Goal: Task Accomplishment & Management: Use online tool/utility

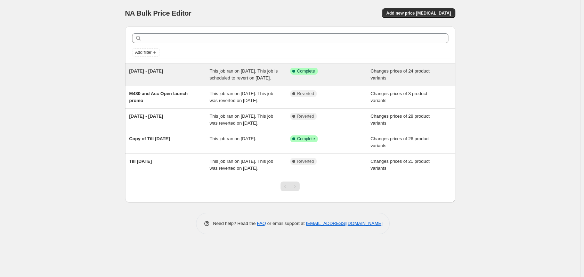
click at [269, 81] on div "This job ran on [DATE]. This job is scheduled to revert on [DATE]." at bounding box center [250, 75] width 81 height 14
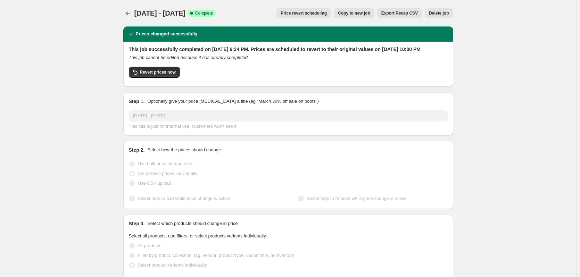
click at [321, 16] on span "Price revert scheduling" at bounding box center [304, 13] width 46 height 6
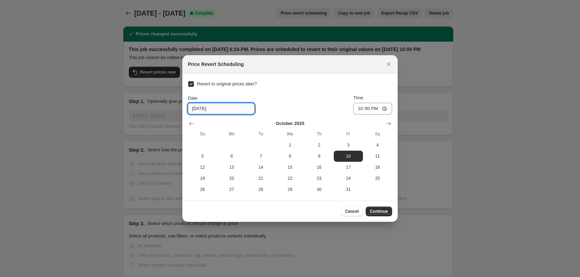
click at [197, 109] on input "[DATE]" at bounding box center [221, 108] width 67 height 11
drag, startPoint x: 204, startPoint y: 108, endPoint x: 198, endPoint y: 109, distance: 5.6
click at [198, 109] on input "[DATE]" at bounding box center [221, 108] width 67 height 11
click at [384, 213] on span "Continue" at bounding box center [379, 212] width 18 height 6
type input "[DATE]"
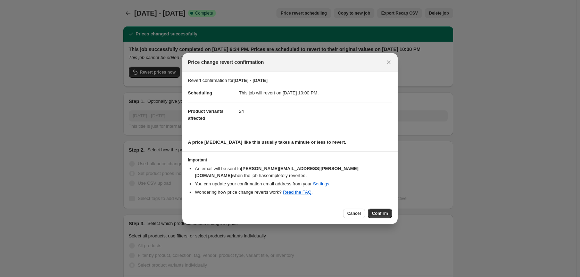
click at [382, 212] on span "Confirm" at bounding box center [380, 214] width 16 height 6
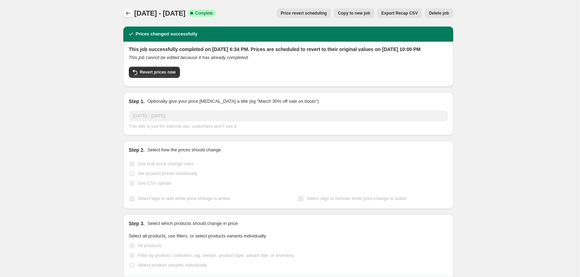
click at [132, 15] on icon "Price change jobs" at bounding box center [128, 13] width 7 height 7
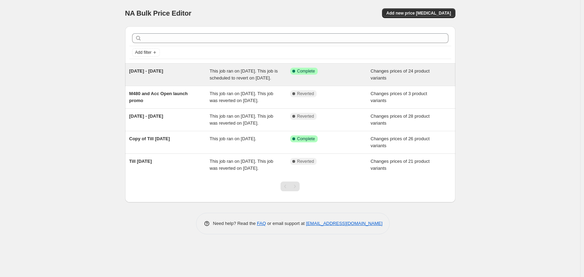
click at [341, 71] on div "Success Complete Complete" at bounding box center [325, 71] width 70 height 7
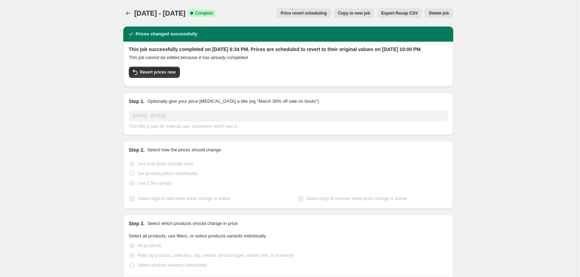
click at [327, 14] on span "Price revert scheduling" at bounding box center [304, 13] width 46 height 6
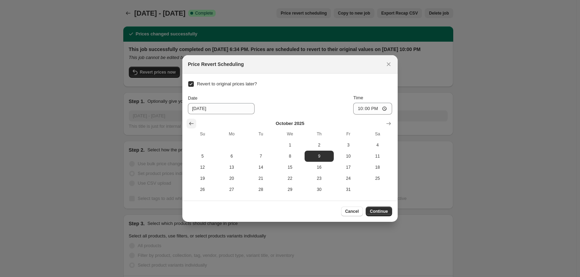
click at [187, 122] on button "Show previous month, September 2025" at bounding box center [192, 124] width 10 height 10
click at [287, 157] on span "10" at bounding box center [290, 157] width 24 height 6
type input "[DATE]"
click at [385, 211] on span "Continue" at bounding box center [379, 212] width 18 height 6
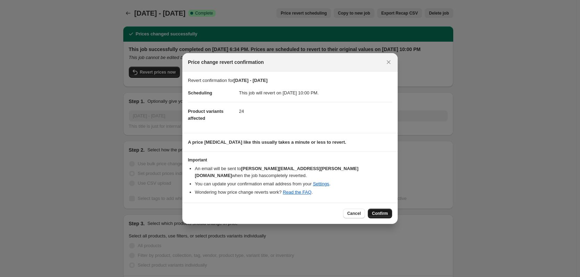
click at [384, 213] on button "Confirm" at bounding box center [380, 214] width 24 height 10
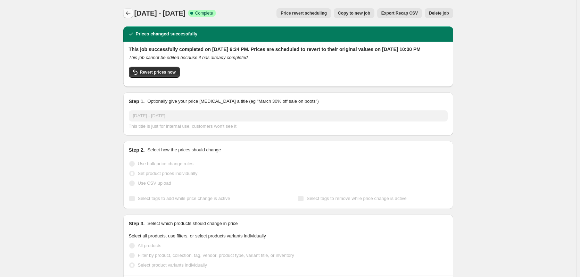
click at [126, 16] on button "Price change jobs" at bounding box center [128, 13] width 10 height 10
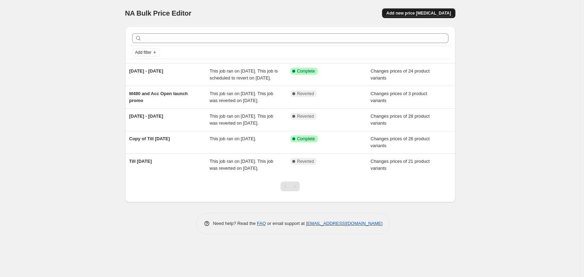
click at [415, 11] on span "Add new price [MEDICAL_DATA]" at bounding box center [418, 13] width 65 height 6
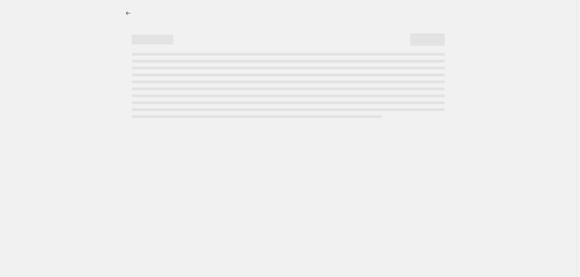
select select "percentage"
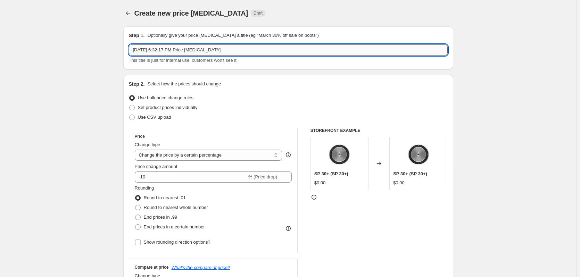
drag, startPoint x: 230, startPoint y: 51, endPoint x: 140, endPoint y: 48, distance: 89.7
click at [140, 48] on input "[DATE] 6:32:17 PM Price [MEDICAL_DATA]" at bounding box center [288, 49] width 319 height 11
drag, startPoint x: 165, startPoint y: 51, endPoint x: 112, endPoint y: 50, distance: 52.5
type input "[DATE] - [DATE]"
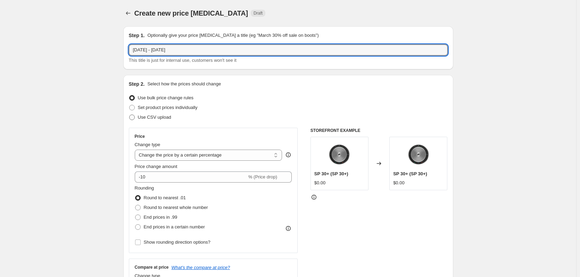
click at [157, 119] on span "Use CSV upload" at bounding box center [154, 117] width 33 height 5
click at [130, 115] on input "Use CSV upload" at bounding box center [129, 115] width 0 height 0
radio input "true"
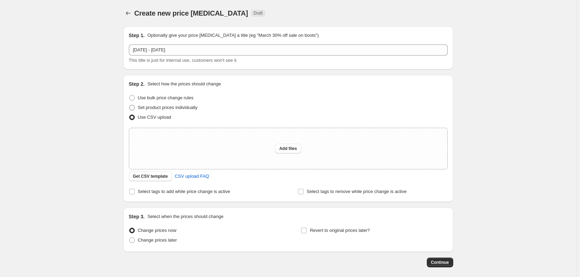
click at [147, 108] on span "Set product prices individually" at bounding box center [168, 107] width 60 height 5
click at [130, 105] on input "Set product prices individually" at bounding box center [129, 105] width 0 height 0
radio input "true"
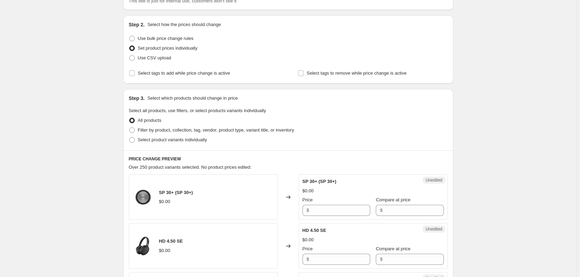
scroll to position [69, 0]
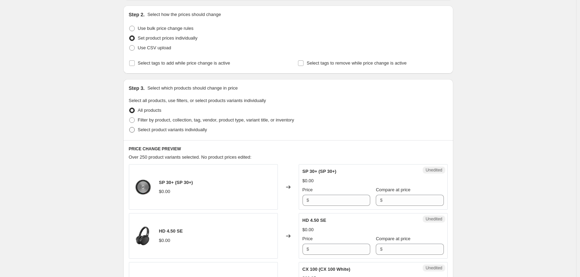
click at [146, 131] on span "Select product variants individually" at bounding box center [172, 129] width 69 height 5
click at [130, 128] on input "Select product variants individually" at bounding box center [129, 127] width 0 height 0
radio input "true"
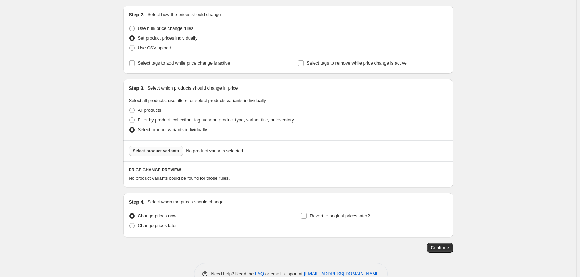
click at [171, 151] on span "Select product variants" at bounding box center [156, 151] width 46 height 6
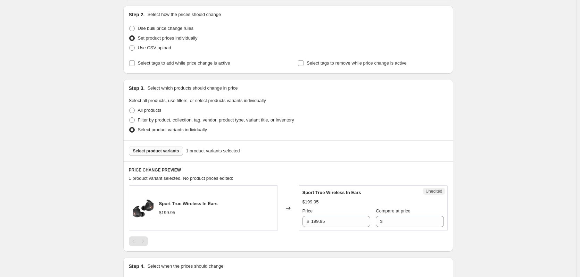
click at [169, 154] on button "Select product variants" at bounding box center [156, 151] width 55 height 10
drag, startPoint x: 330, startPoint y: 223, endPoint x: 312, endPoint y: 218, distance: 19.3
click at [303, 217] on div "Unedited Sport True Wireless In Ears $199.95 Price $ 199.95 Compare at price $" at bounding box center [373, 209] width 149 height 46
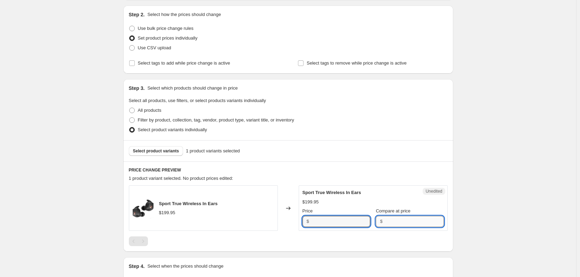
type input "199.95"
click at [398, 222] on input "Compare at price" at bounding box center [414, 221] width 59 height 11
paste input "199.95"
type input "199.95"
click at [351, 219] on input "199.95" at bounding box center [340, 221] width 59 height 11
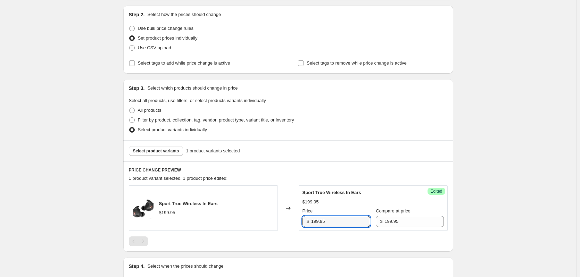
drag, startPoint x: 331, startPoint y: 221, endPoint x: 284, endPoint y: 219, distance: 47.7
click at [283, 219] on div "Sport True Wireless In Ears $199.95 Changed to Success Edited Sport True Wirele…" at bounding box center [288, 209] width 319 height 46
type input "159"
click at [509, 177] on div "Create new price [MEDICAL_DATA]. This page is ready Create new price [MEDICAL_D…" at bounding box center [288, 145] width 576 height 429
click at [163, 148] on button "Select product variants" at bounding box center [156, 151] width 55 height 10
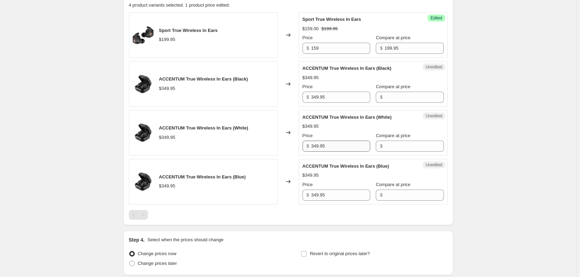
scroll to position [243, 0]
drag, startPoint x: 330, startPoint y: 101, endPoint x: 312, endPoint y: 99, distance: 18.2
click at [312, 99] on div "$ 349.95" at bounding box center [337, 96] width 68 height 11
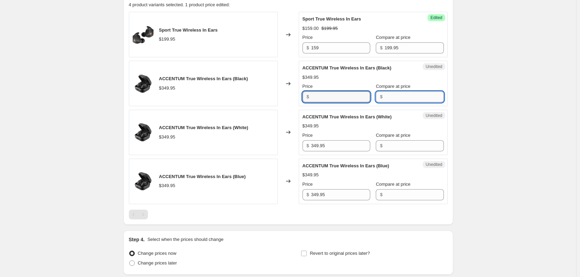
type input "349.95"
click at [415, 96] on input "Compare at price" at bounding box center [414, 96] width 59 height 11
paste input "349.95"
type input "349.95"
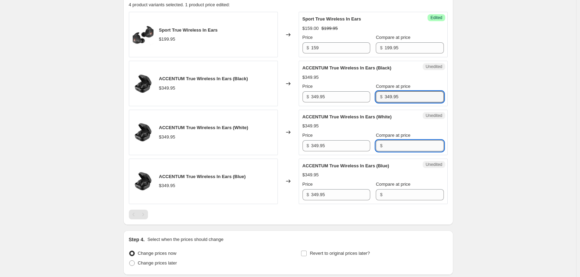
click at [393, 149] on input "Compare at price" at bounding box center [414, 145] width 59 height 11
paste input "349.95"
type input "349.95"
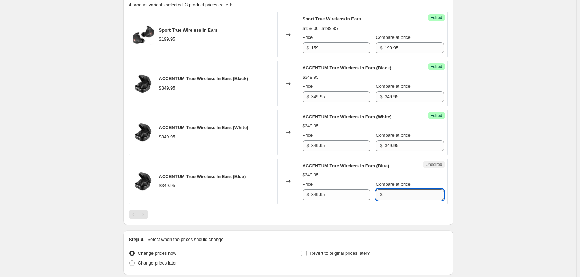
click at [387, 189] on input "Compare at price" at bounding box center [414, 194] width 59 height 11
paste input "349.95"
type input "349.95"
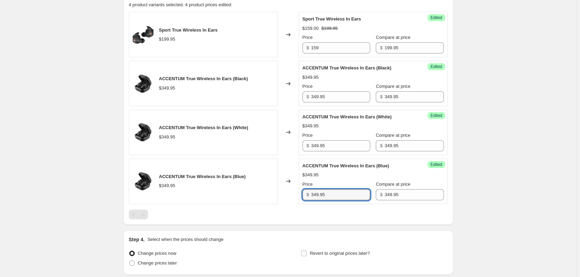
drag, startPoint x: 339, startPoint y: 190, endPoint x: 299, endPoint y: 192, distance: 39.7
click at [299, 192] on div "ACCENTUM True Wireless In Ears (Blue) $349.95 Changed to Success Edited ACCENTU…" at bounding box center [288, 182] width 319 height 46
type input "199"
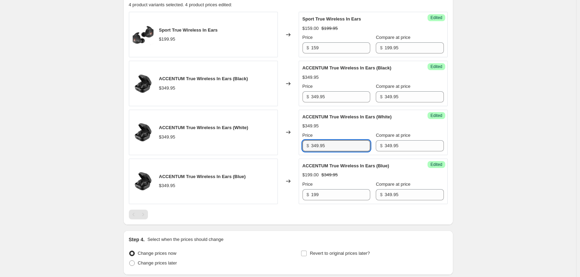
drag, startPoint x: 338, startPoint y: 146, endPoint x: 302, endPoint y: 145, distance: 36.8
click at [309, 145] on div "$ 349.95" at bounding box center [337, 145] width 68 height 11
type input "199"
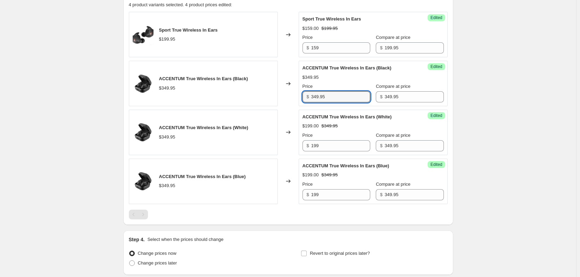
drag, startPoint x: 322, startPoint y: 97, endPoint x: 286, endPoint y: 96, distance: 36.5
click at [296, 95] on div "ACCENTUM True Wireless In Ears (Black) $349.95 Changed to Success Edited ACCENT…" at bounding box center [288, 84] width 319 height 46
click at [293, 91] on div "ACCENTUM True Wireless In Ears (Black) $349.95 Changed to Success Edited ACCENT…" at bounding box center [288, 84] width 319 height 46
type input "199"
click at [490, 111] on div "Create new price [MEDICAL_DATA]. This page is ready Create new price [MEDICAL_D…" at bounding box center [288, 45] width 576 height 576
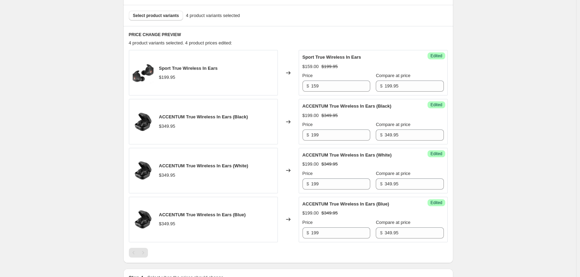
scroll to position [139, 0]
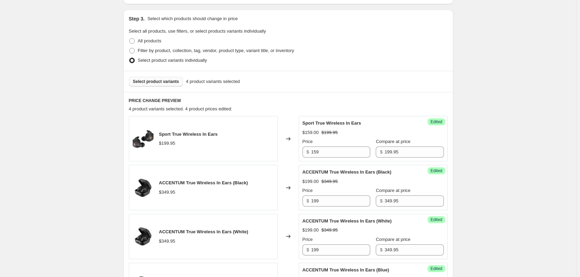
click at [172, 83] on span "Select product variants" at bounding box center [156, 82] width 46 height 6
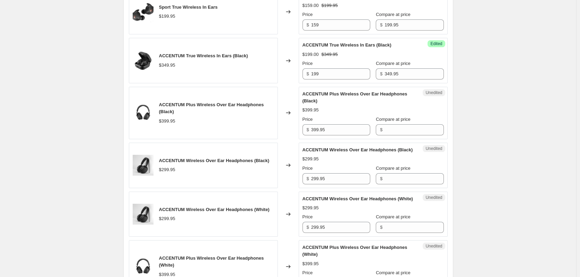
scroll to position [278, 0]
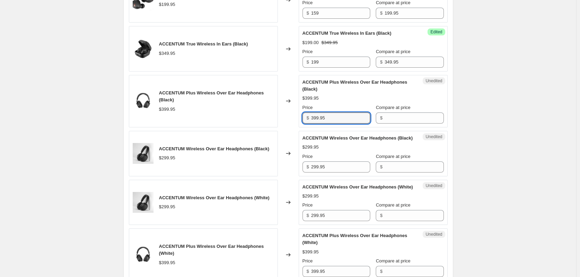
drag, startPoint x: 329, startPoint y: 118, endPoint x: 303, endPoint y: 117, distance: 25.7
click at [303, 117] on div "Unedited ACCENTUM Plus Wireless Over Ear Headphones (Black) $399.95 Price $ 399…" at bounding box center [373, 101] width 149 height 52
type input "399.95"
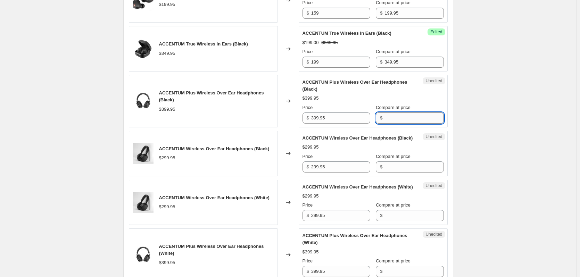
click at [395, 118] on input "Compare at price" at bounding box center [414, 118] width 59 height 11
paste input "399.95"
type input "399.95"
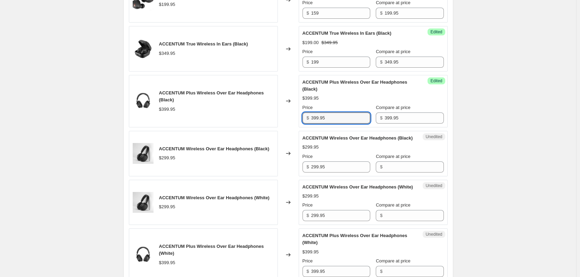
drag, startPoint x: 304, startPoint y: 118, endPoint x: 295, endPoint y: 118, distance: 9.0
click at [295, 118] on div "ACCENTUM Plus Wireless Over Ear Headphones (Black) $399.95 Changed to Success E…" at bounding box center [288, 101] width 319 height 52
type input "279"
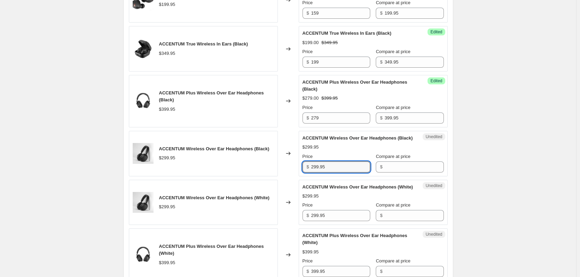
drag, startPoint x: 338, startPoint y: 173, endPoint x: 306, endPoint y: 172, distance: 32.0
click at [306, 172] on div "$ 299.95" at bounding box center [337, 167] width 68 height 11
type input "299.95"
click at [386, 173] on input "Compare at price" at bounding box center [414, 167] width 59 height 11
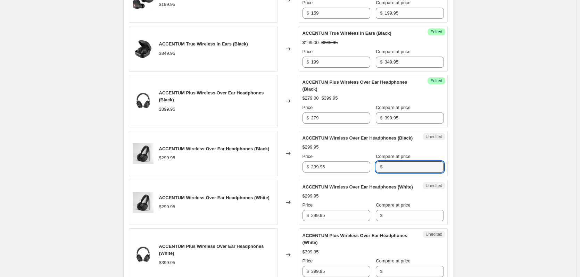
paste input "299.95"
type input "299.95"
click at [386, 221] on input "Compare at price" at bounding box center [414, 215] width 59 height 11
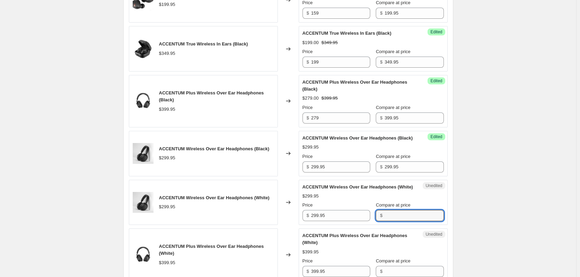
paste input "299.95"
type input "299.95"
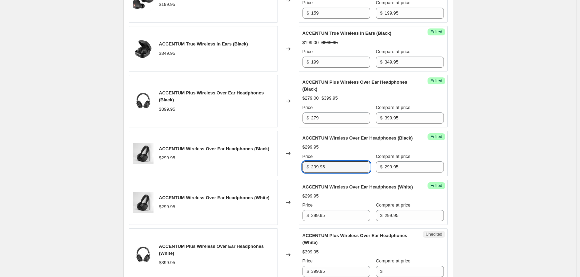
drag, startPoint x: 309, startPoint y: 172, endPoint x: 296, endPoint y: 173, distance: 13.2
click at [296, 173] on div "ACCENTUM Wireless Over Ear Headphones (Black) $299.95 Changed to Success Edited…" at bounding box center [288, 154] width 319 height 46
type input "199"
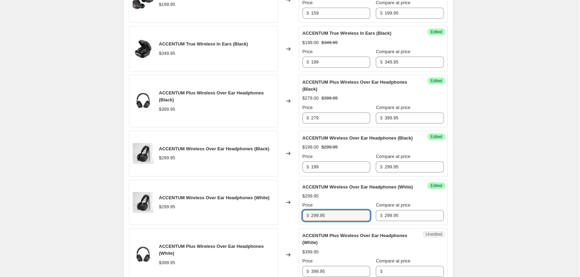
drag, startPoint x: 331, startPoint y: 229, endPoint x: 301, endPoint y: 228, distance: 29.9
click at [303, 225] on div "Success Edited ACCENTUM Wireless Over Ear Headphones (White) $299.95 Price $ 29…" at bounding box center [373, 203] width 149 height 46
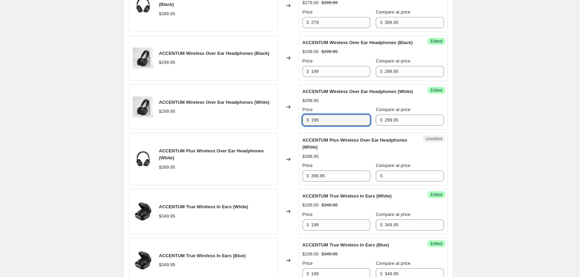
scroll to position [417, 0]
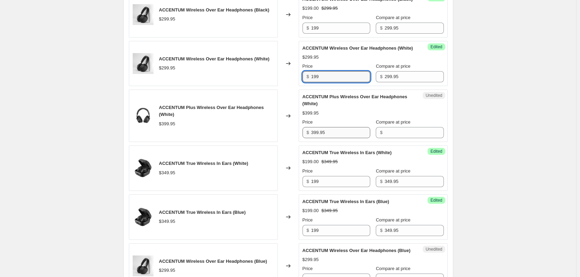
type input "199"
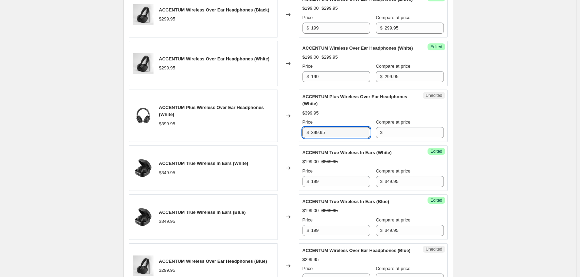
drag, startPoint x: 333, startPoint y: 146, endPoint x: 299, endPoint y: 147, distance: 34.1
click at [295, 142] on div "ACCENTUM Plus Wireless Over Ear Headphones (White) $399.95 Changed to Unedited …" at bounding box center [288, 116] width 319 height 52
type input "399.95"
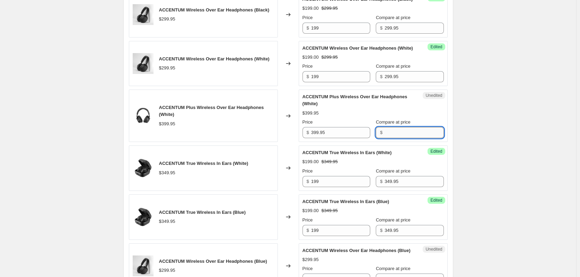
click at [400, 138] on input "Compare at price" at bounding box center [414, 132] width 59 height 11
paste input "399.95"
type input "399.95"
drag, startPoint x: 330, startPoint y: 146, endPoint x: 285, endPoint y: 149, distance: 45.3
click at [285, 142] on div "ACCENTUM Plus Wireless Over Ear Headphones (White) $399.95 Changed to Unedited …" at bounding box center [288, 116] width 319 height 52
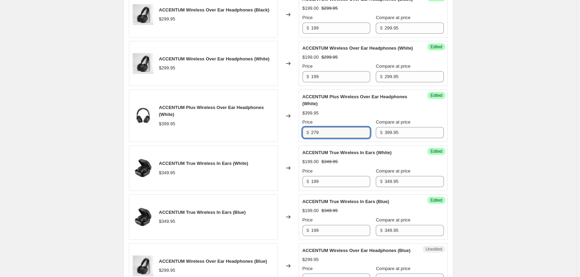
type input "279"
click at [488, 173] on div "Create new price [MEDICAL_DATA]. This page is ready Create new price [MEDICAL_D…" at bounding box center [288, 0] width 576 height 834
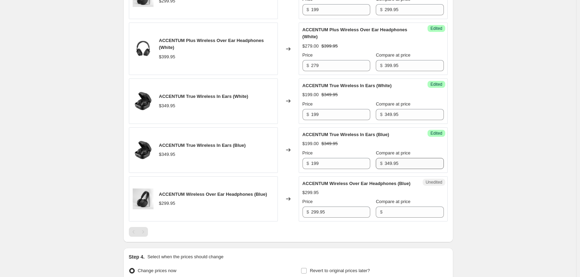
scroll to position [486, 0]
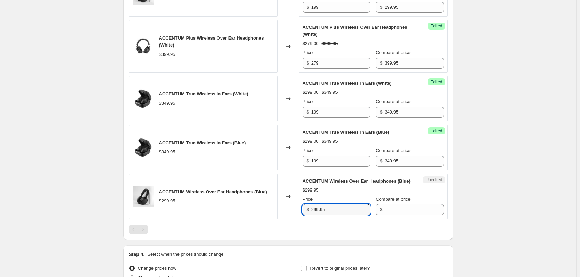
drag, startPoint x: 332, startPoint y: 231, endPoint x: 312, endPoint y: 229, distance: 20.3
click at [311, 215] on div "$ 299.95" at bounding box center [337, 209] width 68 height 11
type input "299.95"
click at [406, 215] on input "Compare at price" at bounding box center [414, 209] width 59 height 11
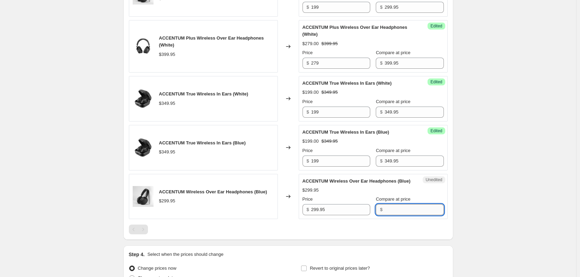
paste input "299.95"
type input "299.95"
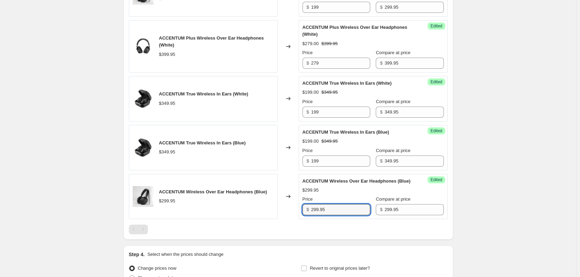
drag, startPoint x: 335, startPoint y: 228, endPoint x: 304, endPoint y: 226, distance: 31.3
click at [304, 215] on div "$ 299.95" at bounding box center [337, 209] width 68 height 11
type input "149"
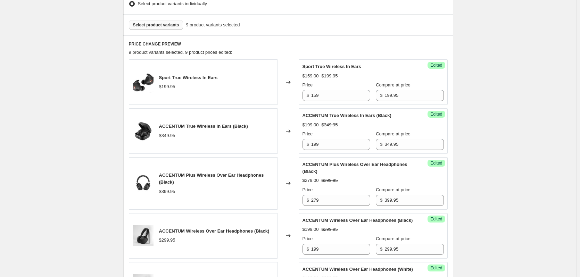
scroll to position [91, 0]
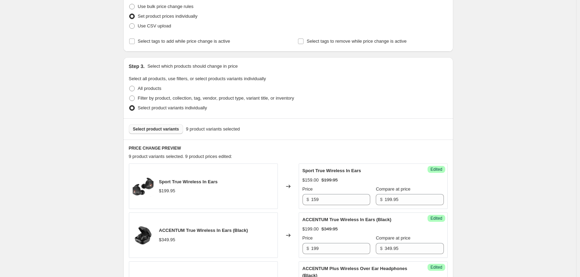
click at [164, 129] on span "Select product variants" at bounding box center [156, 129] width 46 height 6
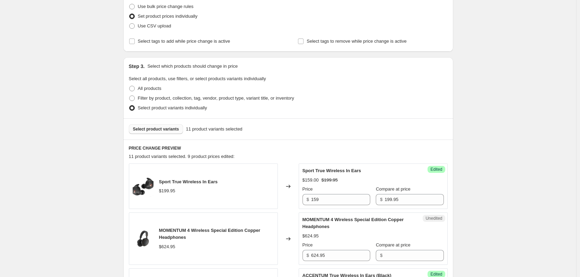
click at [161, 131] on span "Select product variants" at bounding box center [156, 129] width 46 height 6
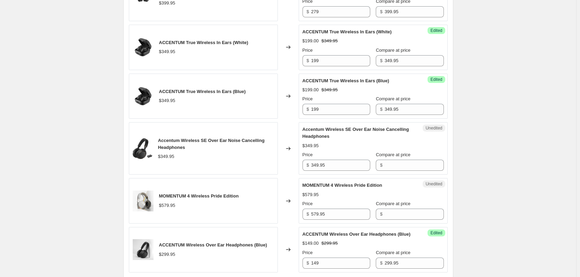
scroll to position [647, 0]
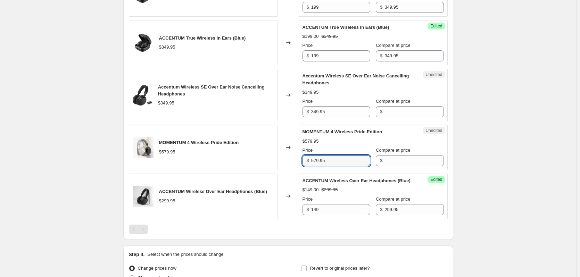
drag, startPoint x: 331, startPoint y: 178, endPoint x: 309, endPoint y: 176, distance: 22.7
click at [309, 166] on div "$ 579.95" at bounding box center [337, 160] width 68 height 11
type input "579.95"
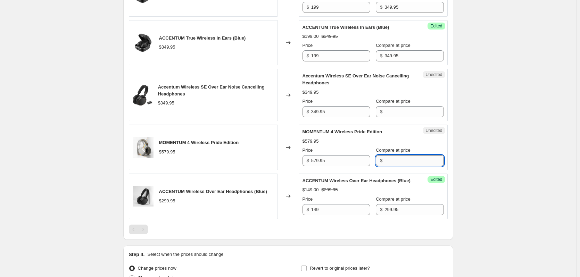
click at [403, 166] on input "Compare at price" at bounding box center [414, 160] width 59 height 11
paste input "579.95"
type input "579.95"
click at [340, 166] on input "579.95" at bounding box center [340, 160] width 59 height 11
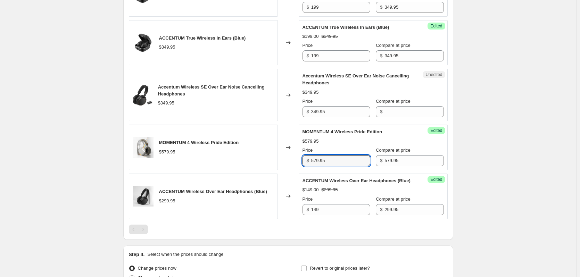
drag, startPoint x: 317, startPoint y: 172, endPoint x: 302, endPoint y: 171, distance: 15.0
click at [303, 170] on div "Success Edited MOMENTUM 4 Wireless Pride Edition $579.95 Price $ 579.95 Compare…" at bounding box center [373, 148] width 149 height 46
type input "349"
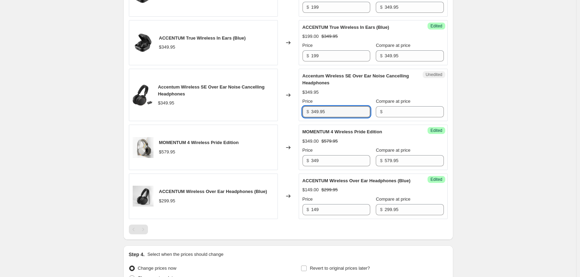
drag, startPoint x: 330, startPoint y: 126, endPoint x: 309, endPoint y: 127, distance: 20.5
click at [310, 117] on div "$ 349.95" at bounding box center [337, 111] width 68 height 11
type input "349.95"
click at [406, 117] on input "Compare at price" at bounding box center [414, 111] width 59 height 11
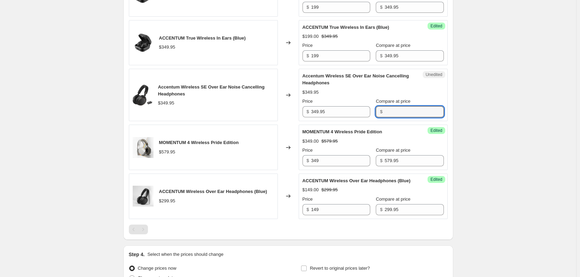
paste input "349.95"
type input "349.95"
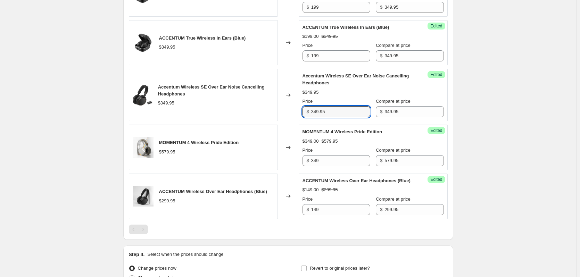
drag, startPoint x: 319, startPoint y: 126, endPoint x: 297, endPoint y: 125, distance: 21.2
click at [298, 121] on div "Accentum Wireless SE Over Ear Noise Cancelling Headphones $349.95 Changed to Su…" at bounding box center [288, 95] width 319 height 52
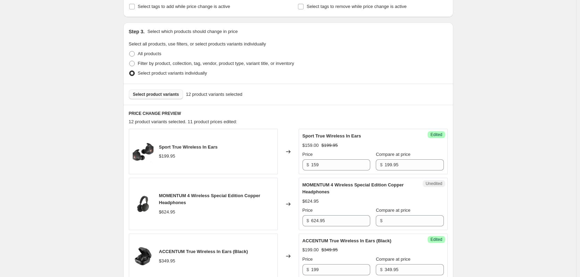
scroll to position [196, 0]
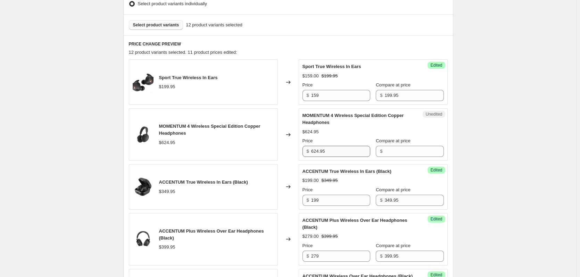
type input "179"
drag, startPoint x: 340, startPoint y: 151, endPoint x: 298, endPoint y: 152, distance: 42.1
click at [298, 153] on div "MOMENTUM 4 Wireless Special Edition Copper Headphones $624.95 Changed to Unedit…" at bounding box center [288, 134] width 319 height 52
click at [407, 151] on input "Compare at price" at bounding box center [414, 151] width 59 height 11
paste input "624.95"
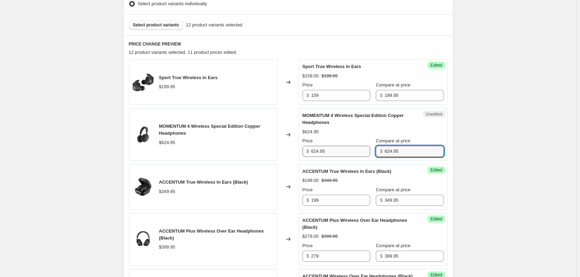
type input "624.95"
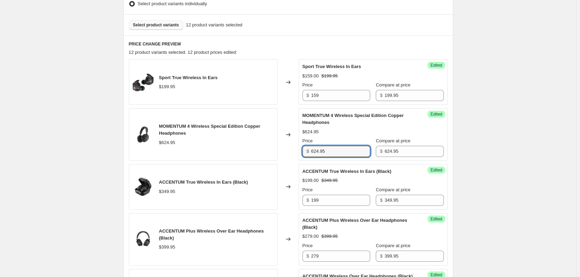
drag, startPoint x: 325, startPoint y: 150, endPoint x: 295, endPoint y: 153, distance: 30.0
click at [295, 153] on div "MOMENTUM 4 Wireless Special Edition Copper Headphones $624.95 Changed to Succes…" at bounding box center [288, 134] width 319 height 52
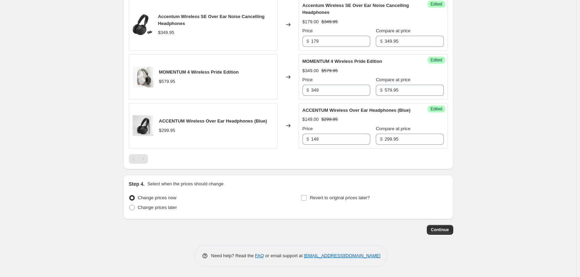
type input "349"
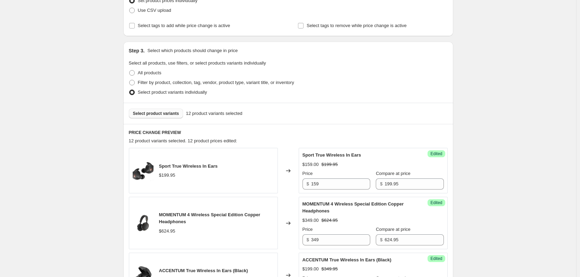
scroll to position [79, 0]
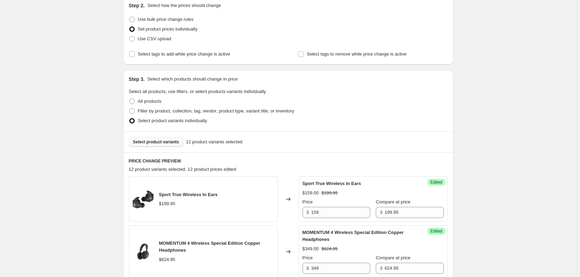
click at [148, 142] on span "Select product variants" at bounding box center [156, 142] width 46 height 6
click at [157, 138] on button "Select product variants" at bounding box center [156, 142] width 55 height 10
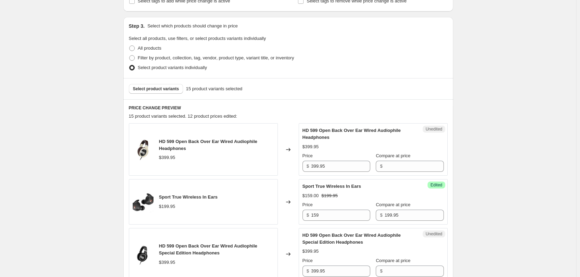
scroll to position [113, 0]
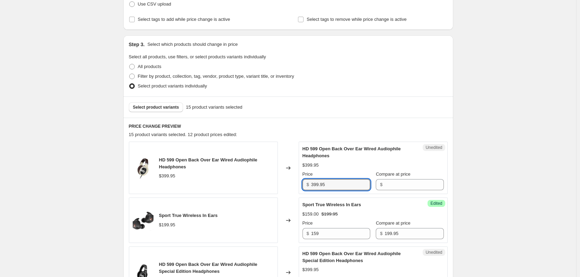
drag, startPoint x: 310, startPoint y: 187, endPoint x: 299, endPoint y: 187, distance: 10.4
click at [299, 187] on div "HD 599 Open Back Over Ear Wired Audiophile Headphones $399.95 Changed to Unedit…" at bounding box center [288, 168] width 319 height 52
type input "399.95"
click at [395, 182] on input "Compare at price" at bounding box center [414, 184] width 59 height 11
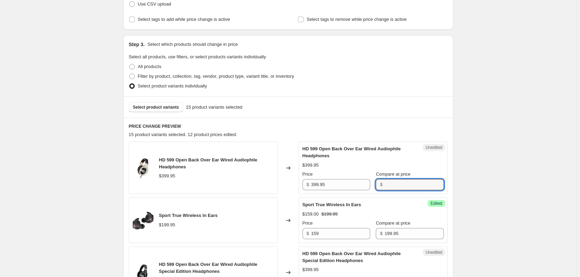
paste input "399.95"
type input "399.95"
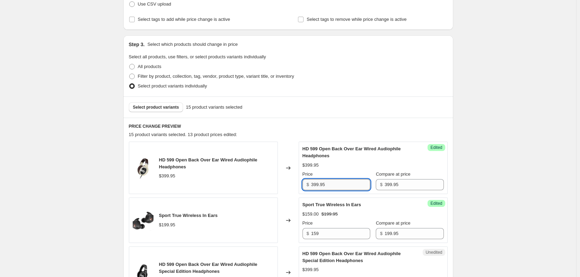
click at [347, 183] on input "399.95" at bounding box center [340, 184] width 59 height 11
drag, startPoint x: 307, startPoint y: 184, endPoint x: 297, endPoint y: 185, distance: 9.4
click at [301, 184] on div "Success Edited HD 599 Open Back Over Ear Wired Audiophile Headphones $399.95 Pr…" at bounding box center [373, 168] width 149 height 52
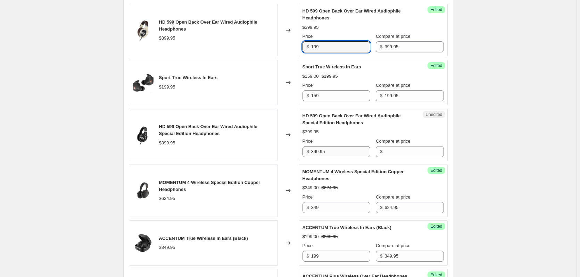
scroll to position [252, 0]
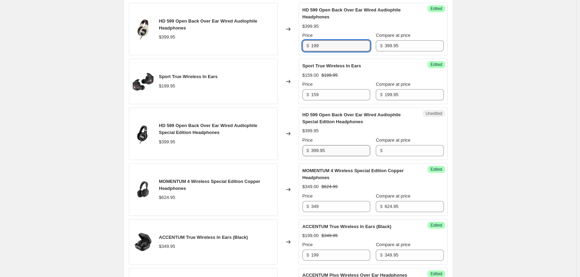
type input "199"
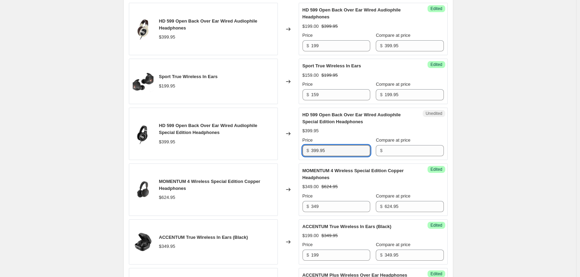
drag, startPoint x: 333, startPoint y: 154, endPoint x: 292, endPoint y: 151, distance: 41.1
click at [292, 151] on div "HD 599 Open Back Over Ear Wired Audiophile Special Edition Headphones $399.95 C…" at bounding box center [288, 134] width 319 height 52
type input "399.95"
click at [382, 155] on div "$" at bounding box center [410, 150] width 68 height 11
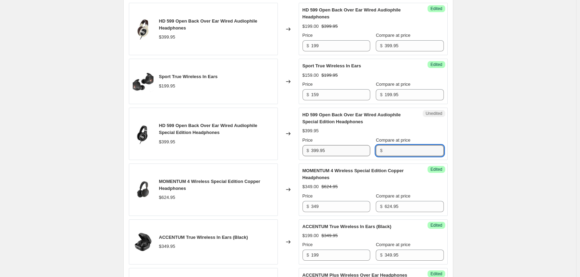
paste input "399.95"
type input "399.95"
click at [330, 147] on input "399.95" at bounding box center [340, 150] width 59 height 11
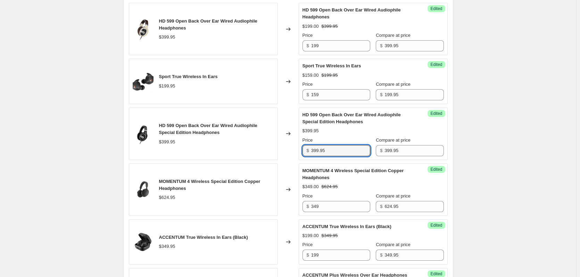
drag, startPoint x: 300, startPoint y: 148, endPoint x: 301, endPoint y: 152, distance: 4.2
click at [286, 148] on div "HD 599 Open Back Over Ear Wired Audiophile Special Edition Headphones $399.95 C…" at bounding box center [288, 134] width 319 height 52
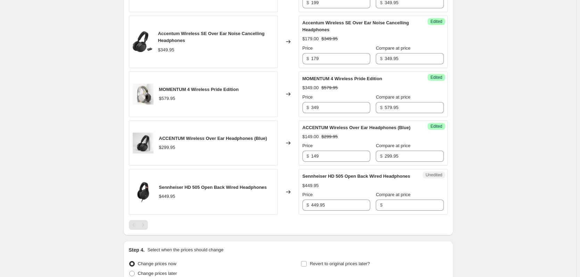
scroll to position [878, 0]
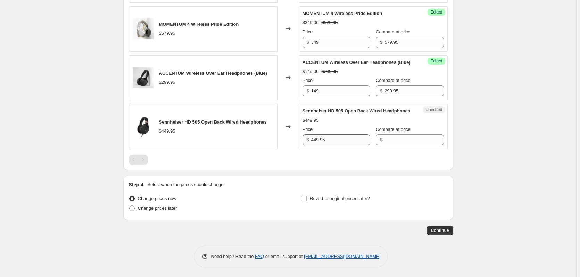
type input "149"
drag, startPoint x: 332, startPoint y: 172, endPoint x: 288, endPoint y: 162, distance: 45.3
click at [288, 149] on div "Sennheiser HD 505 Open Back Wired Headphones $449.95 Changed to Unedited Sennhe…" at bounding box center [288, 127] width 319 height 46
type input "449.95"
click at [401, 146] on div "Compare at price $" at bounding box center [410, 135] width 68 height 19
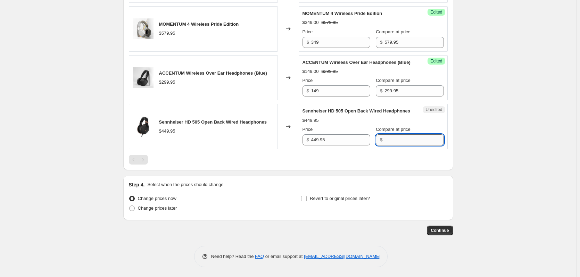
click at [405, 146] on input "Compare at price" at bounding box center [414, 139] width 59 height 11
paste input "449.95"
type input "449.95"
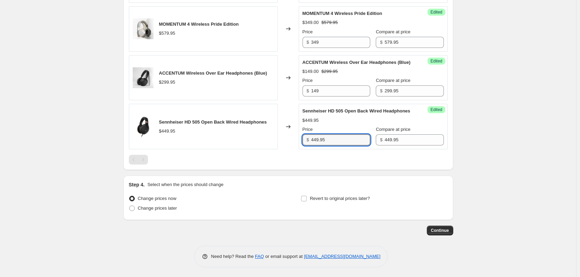
drag, startPoint x: 333, startPoint y: 169, endPoint x: 302, endPoint y: 171, distance: 30.7
click at [307, 146] on div "$ 449.95" at bounding box center [337, 139] width 68 height 11
type input "349"
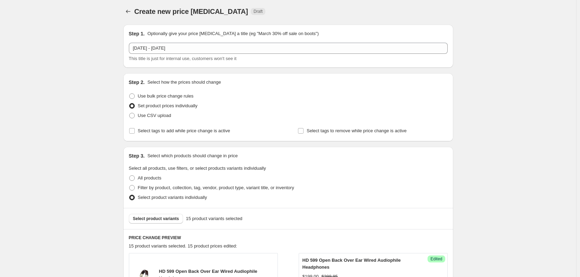
scroll to position [0, 0]
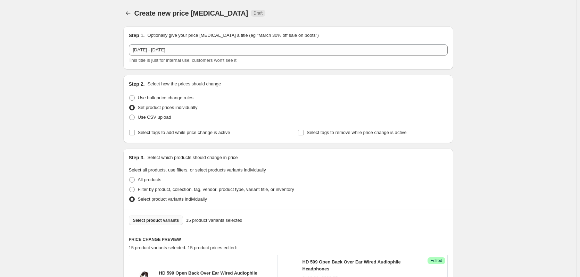
click at [166, 219] on span "Select product variants" at bounding box center [156, 221] width 46 height 6
click at [163, 220] on span "Select product variants" at bounding box center [156, 221] width 46 height 6
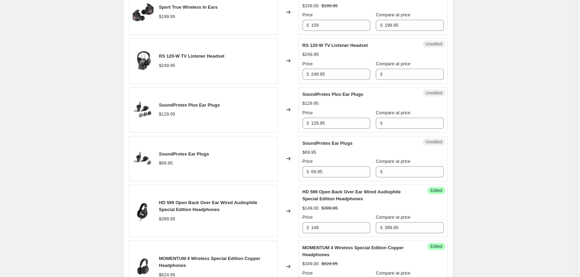
scroll to position [288, 0]
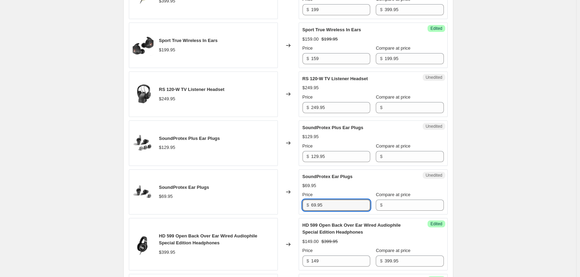
drag, startPoint x: 335, startPoint y: 203, endPoint x: 307, endPoint y: 203, distance: 27.5
click at [307, 203] on div "$ 69.95" at bounding box center [337, 205] width 68 height 11
type input "69.95"
click at [403, 204] on input "Compare at price" at bounding box center [414, 205] width 59 height 11
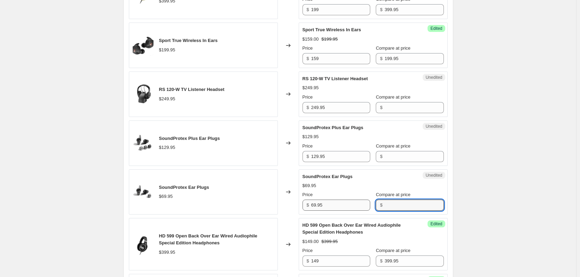
paste input "69.95"
type input "69.95"
drag, startPoint x: 329, startPoint y: 204, endPoint x: 298, endPoint y: 202, distance: 30.7
click at [300, 202] on div "Unedited SoundProtex Ear Plugs $69.95 Price $ 69.95 Compare at price $ 69.95" at bounding box center [373, 193] width 149 height 46
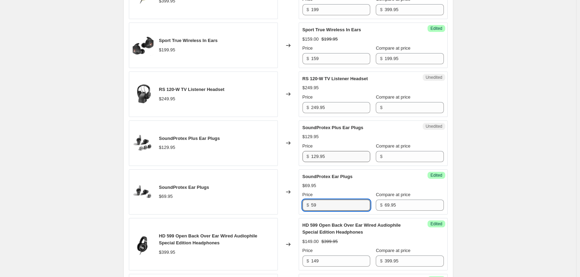
type input "59"
drag, startPoint x: 324, startPoint y: 156, endPoint x: 302, endPoint y: 155, distance: 22.2
click at [302, 156] on div "Unedited SoundProtex Plus Ear Plugs $129.95 Price $ 129.95 Compare at price $" at bounding box center [373, 144] width 149 height 46
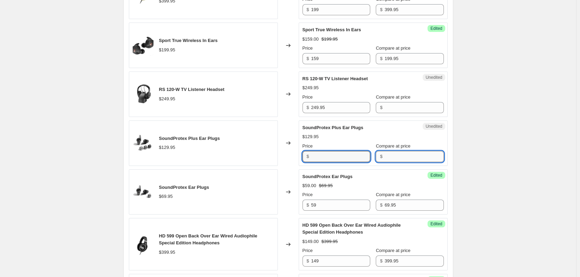
type input "129.95"
click at [393, 156] on input "Compare at price" at bounding box center [414, 156] width 59 height 11
paste input "129.95"
type input "129.95"
click at [339, 158] on input "129.95" at bounding box center [340, 156] width 59 height 11
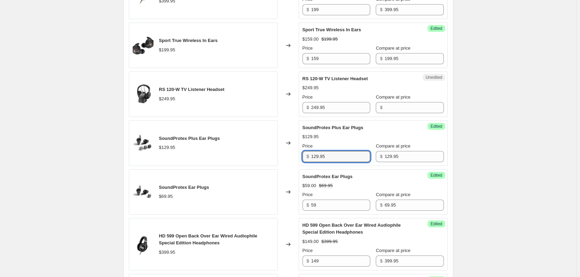
drag, startPoint x: 319, startPoint y: 161, endPoint x: 309, endPoint y: 162, distance: 9.4
click at [310, 162] on div "$ 129.95" at bounding box center [337, 156] width 68 height 11
type input "99"
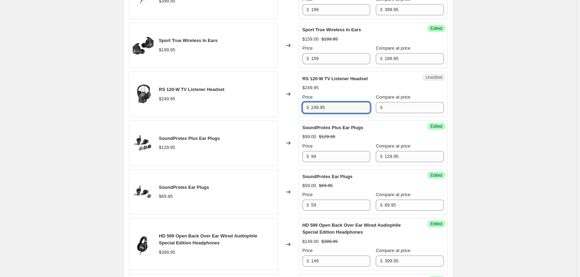
drag, startPoint x: 343, startPoint y: 109, endPoint x: 302, endPoint y: 107, distance: 40.3
click at [304, 107] on div "Unedited RS 120-W TV Listener Headset $249.95 Price $ 249.95 Compare at price $" at bounding box center [373, 95] width 149 height 46
type input "249.95"
click at [386, 109] on input "Compare at price" at bounding box center [414, 107] width 59 height 11
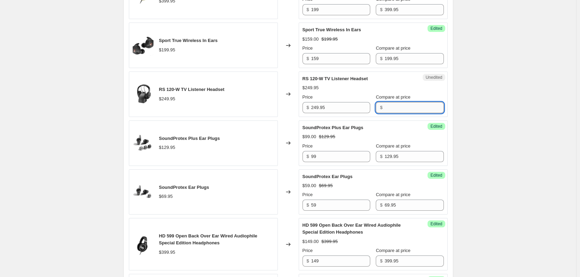
paste input "249.95"
type input "249.95"
drag, startPoint x: 323, startPoint y: 103, endPoint x: 286, endPoint y: 106, distance: 37.0
click at [286, 106] on div "RS 120-W TV Listener Headset $249.95 Changed to Unedited RS 120-W TV Listener H…" at bounding box center [288, 95] width 319 height 46
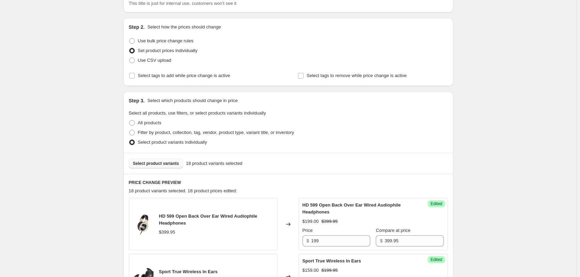
scroll to position [45, 0]
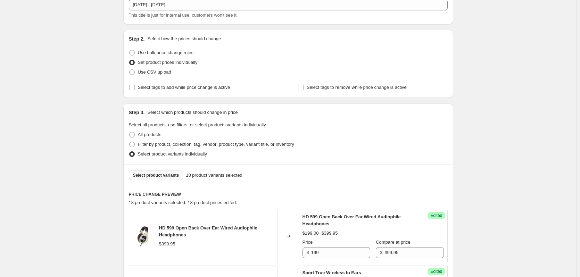
type input "179"
click at [161, 178] on button "Select product variants" at bounding box center [156, 176] width 55 height 10
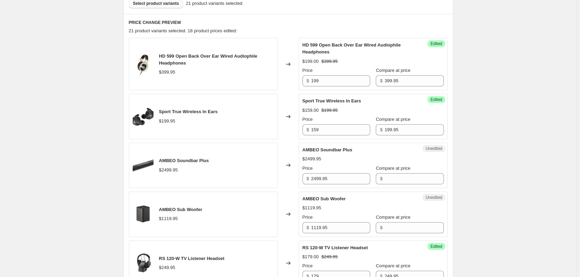
scroll to position [254, 0]
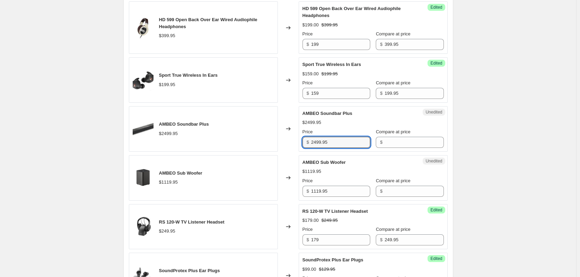
drag, startPoint x: 330, startPoint y: 143, endPoint x: 303, endPoint y: 141, distance: 27.6
click at [303, 141] on div "Unedited AMBEO Soundbar Plus $2499.95 Price $ 2499.95 Compare at price $" at bounding box center [373, 129] width 149 height 46
type input "2499.95"
click at [401, 143] on input "Compare at price" at bounding box center [414, 142] width 59 height 11
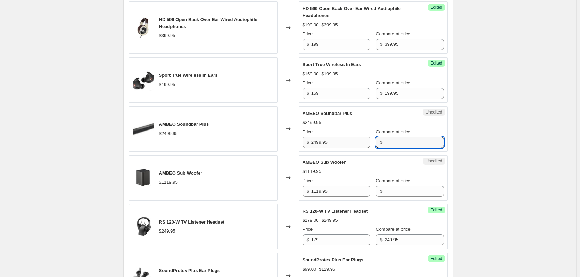
paste input "2499.95"
type input "2499.95"
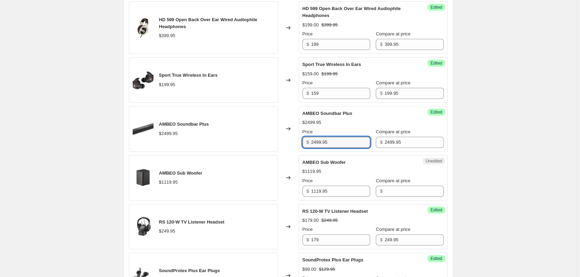
drag, startPoint x: 335, startPoint y: 139, endPoint x: 295, endPoint y: 139, distance: 40.0
click at [297, 139] on div "AMBEO Soundbar Plus $2499.95 Changed to Success Edited AMBEO Soundbar Plus $249…" at bounding box center [288, 129] width 319 height 46
type input "1699"
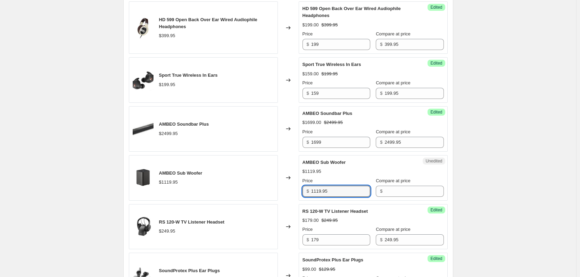
drag, startPoint x: 342, startPoint y: 196, endPoint x: 294, endPoint y: 195, distance: 48.0
click at [295, 195] on div "AMBEO Sub Woofer $1119.95 Changed to Unedited AMBEO Sub Woofer $1119.95 Price $…" at bounding box center [288, 178] width 319 height 46
type input "1119.95"
click at [405, 192] on input "Compare at price" at bounding box center [414, 191] width 59 height 11
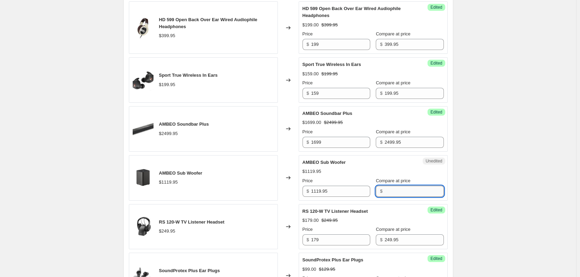
paste input "1119.95"
type input "1119.95"
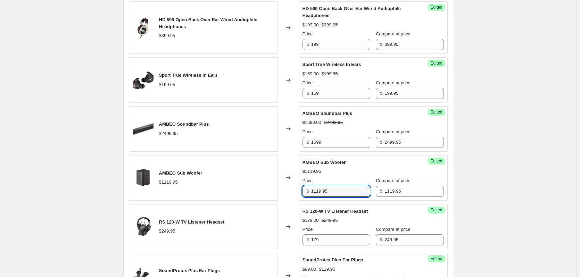
drag, startPoint x: 323, startPoint y: 190, endPoint x: 296, endPoint y: 187, distance: 27.0
click at [293, 187] on div "AMBEO Sub Woofer $1119.95 Changed to Success Edited AMBEO Sub Woofer $1119.95 P…" at bounding box center [288, 178] width 319 height 46
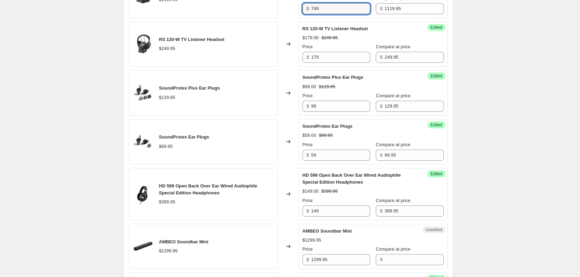
scroll to position [497, 0]
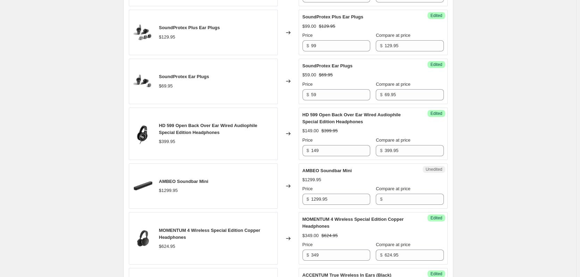
type input "749"
click at [518, 167] on div "Create new price [MEDICAL_DATA]. This page is ready Create new price [MEDICAL_D…" at bounding box center [288, 203] width 576 height 1400
drag, startPoint x: 339, startPoint y: 203, endPoint x: 304, endPoint y: 204, distance: 34.8
click at [305, 204] on div "$ 1299.95" at bounding box center [337, 199] width 68 height 11
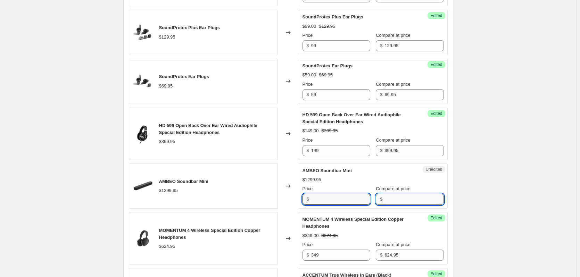
type input "1299.95"
click at [418, 197] on input "Compare at price" at bounding box center [414, 199] width 59 height 11
paste input "1299.95"
type input "1299.95"
drag, startPoint x: 316, startPoint y: 198, endPoint x: 302, endPoint y: 198, distance: 14.6
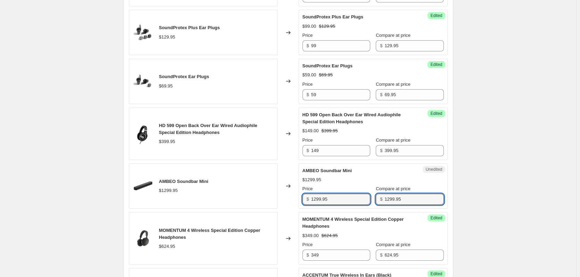
click at [302, 198] on div "Unedited AMBEO Soundbar Mini $1299.95 Price $ 1299.95 Compare at price $ 1299.95" at bounding box center [373, 187] width 149 height 46
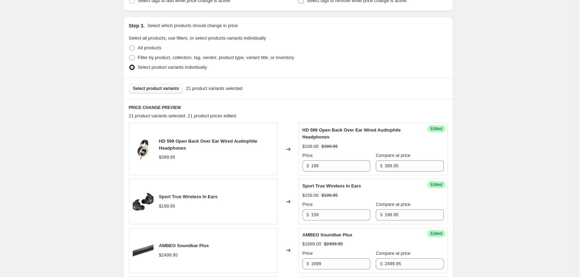
scroll to position [10, 0]
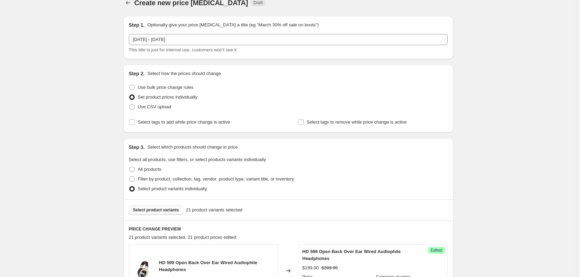
type input "749"
click at [158, 212] on span "Select product variants" at bounding box center [156, 210] width 46 height 6
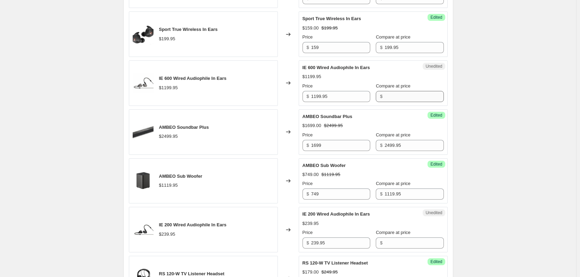
scroll to position [288, 0]
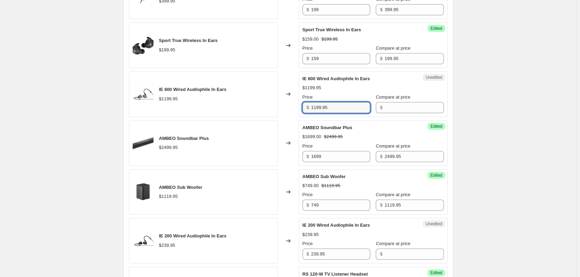
drag, startPoint x: 345, startPoint y: 102, endPoint x: 298, endPoint y: 104, distance: 47.3
click at [299, 104] on div "IE 600 Wired Audiophile In Ears $1199.95 Changed to Unedited IE 600 Wired Audio…" at bounding box center [288, 95] width 319 height 46
type input "1199.95"
click at [395, 109] on input "Compare at price" at bounding box center [414, 107] width 59 height 11
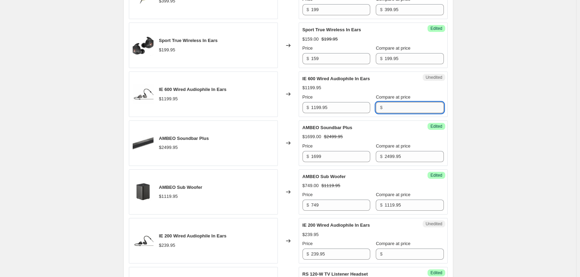
paste input "1199.95"
type input "1199.95"
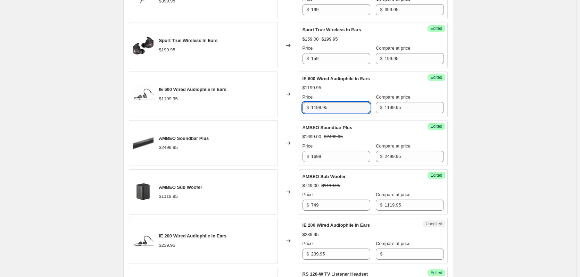
drag, startPoint x: 338, startPoint y: 108, endPoint x: 299, endPoint y: 109, distance: 38.6
click at [303, 108] on div "Success Edited IE 600 Wired Audiophile In Ears $1199.95 Price $ 1199.95 Compare…" at bounding box center [373, 95] width 149 height 46
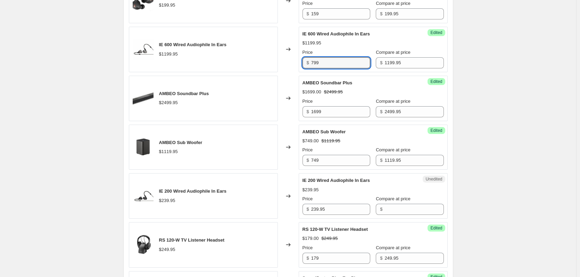
scroll to position [358, 0]
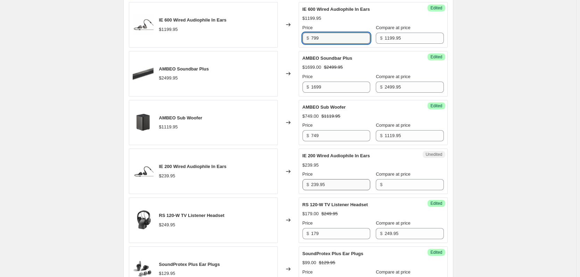
type input "799"
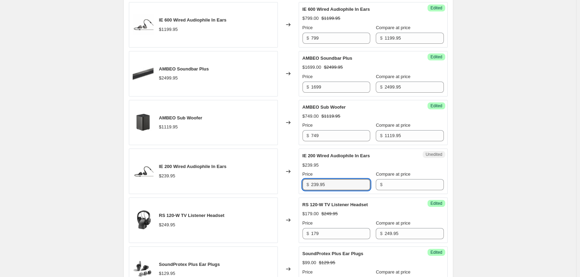
drag, startPoint x: 331, startPoint y: 184, endPoint x: 305, endPoint y: 180, distance: 26.3
click at [305, 180] on div "$ 239.95" at bounding box center [337, 184] width 68 height 11
type input "239.95"
click at [402, 187] on input "Compare at price" at bounding box center [414, 184] width 59 height 11
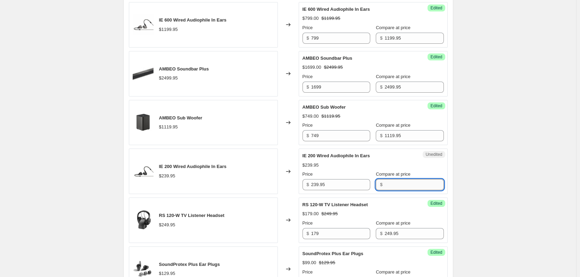
paste input "239.95"
type input "239.95"
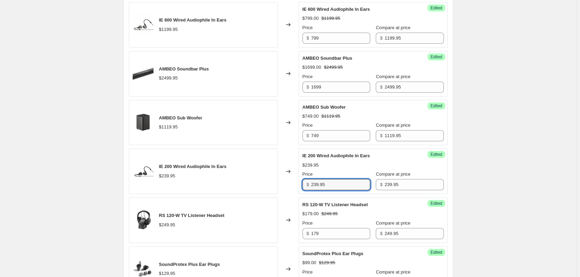
drag, startPoint x: 333, startPoint y: 183, endPoint x: 310, endPoint y: 186, distance: 22.4
click at [311, 185] on div "$ 239.95" at bounding box center [337, 184] width 68 height 11
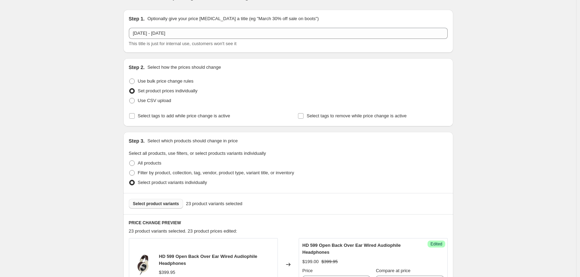
scroll to position [10, 0]
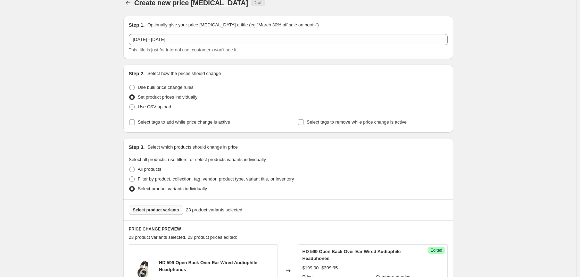
type input "199"
click at [170, 210] on span "Select product variants" at bounding box center [156, 210] width 46 height 6
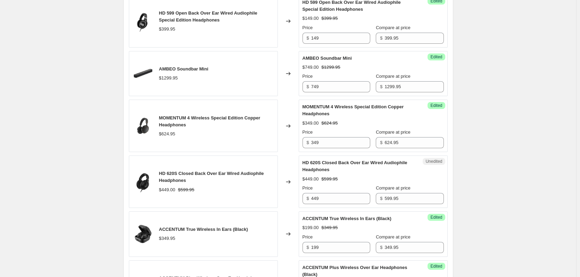
scroll to position [873, 0]
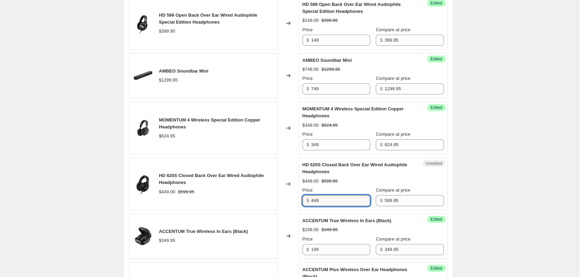
drag, startPoint x: 326, startPoint y: 204, endPoint x: 311, endPoint y: 204, distance: 14.3
click at [311, 204] on div "$ 449" at bounding box center [337, 200] width 68 height 11
click at [408, 200] on input "599.95" at bounding box center [414, 200] width 59 height 11
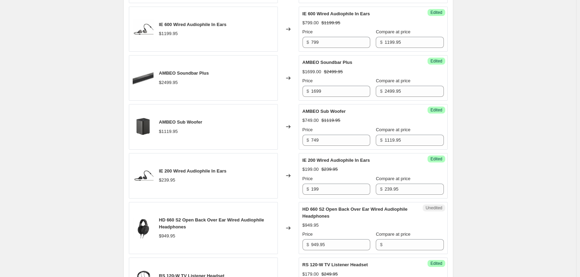
scroll to position [525, 0]
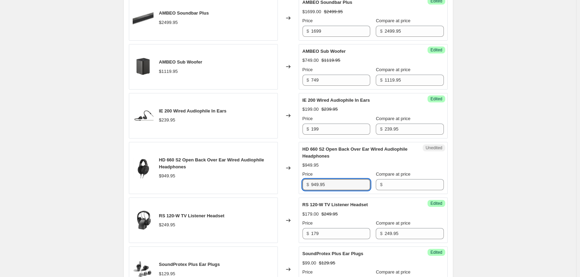
drag, startPoint x: 327, startPoint y: 182, endPoint x: 302, endPoint y: 186, distance: 25.7
click at [302, 186] on div "Unedited HD 660 S2 Open Back Over Ear Wired Audiophile Headphones $949.95 Price…" at bounding box center [373, 168] width 149 height 52
type input "949.95"
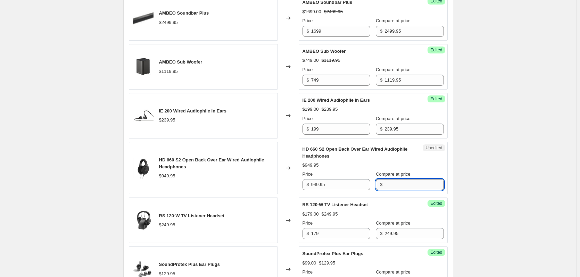
click at [430, 186] on input "Compare at price" at bounding box center [414, 184] width 59 height 11
paste input "949.95"
type input "949.95"
drag, startPoint x: 326, startPoint y: 184, endPoint x: 289, endPoint y: 182, distance: 36.9
click at [289, 182] on div "HD 660 S2 Open Back Over Ear Wired Audiophile Headphones $949.95 Changed to Une…" at bounding box center [288, 168] width 319 height 52
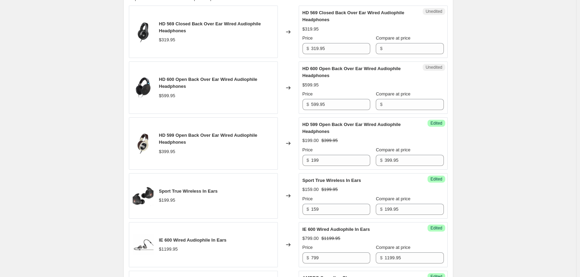
scroll to position [247, 0]
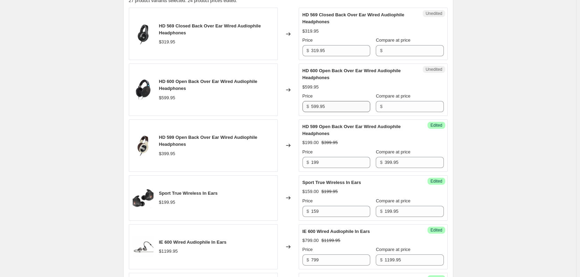
type input "649"
drag, startPoint x: 323, startPoint y: 108, endPoint x: 307, endPoint y: 108, distance: 16.0
click at [307, 108] on div "$ 599.95" at bounding box center [337, 106] width 68 height 11
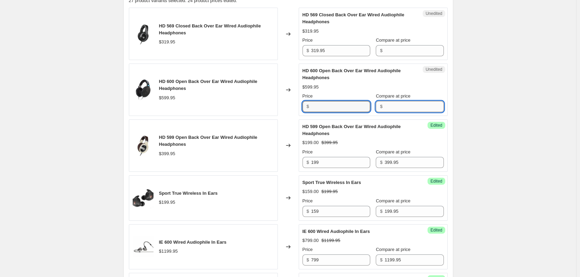
type input "599.95"
click at [385, 106] on input "Compare at price" at bounding box center [414, 106] width 59 height 11
paste input "599.95"
type input "599.95"
drag, startPoint x: 310, startPoint y: 107, endPoint x: 297, endPoint y: 108, distance: 12.2
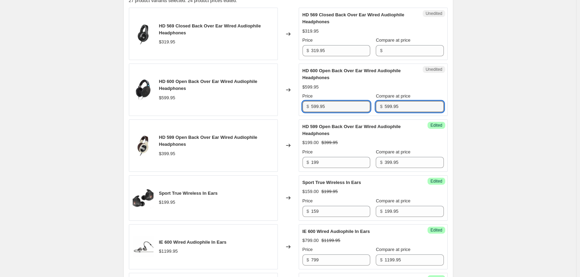
click at [301, 108] on div "Unedited HD 600 Open Back Over Ear Wired Audiophile Headphones $599.95 Price $ …" at bounding box center [373, 90] width 149 height 52
type input "449"
click at [328, 58] on div "Unedited HD 569 Closed Back Over Ear Wired Audiophile Headphones $319.95 Price …" at bounding box center [373, 34] width 149 height 52
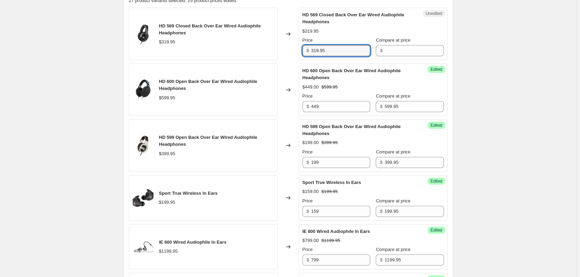
drag, startPoint x: 325, startPoint y: 53, endPoint x: 305, endPoint y: 52, distance: 19.9
click at [305, 52] on div "$ 319.95" at bounding box center [337, 50] width 68 height 11
type input "319.95"
click at [415, 43] on div "Compare at price" at bounding box center [410, 40] width 68 height 7
click at [415, 50] on input "Compare at price" at bounding box center [414, 50] width 59 height 11
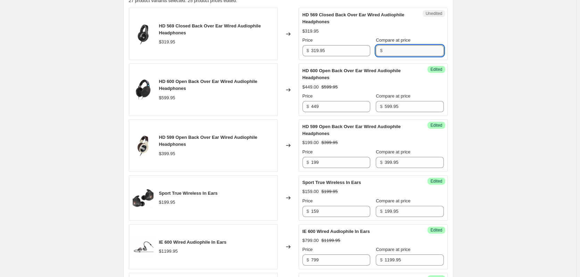
paste input "319.95"
type input "319.95"
drag, startPoint x: 333, startPoint y: 56, endPoint x: 301, endPoint y: 49, distance: 32.6
click at [301, 49] on div "Success Edited HD 569 Closed Back Over Ear Wired Audiophile Headphones $319.95 …" at bounding box center [373, 34] width 149 height 52
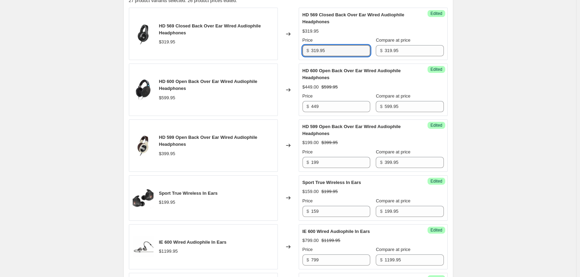
drag, startPoint x: 334, startPoint y: 50, endPoint x: 307, endPoint y: 49, distance: 26.8
click at [307, 49] on div "$ 319.95" at bounding box center [337, 50] width 68 height 11
type input "199"
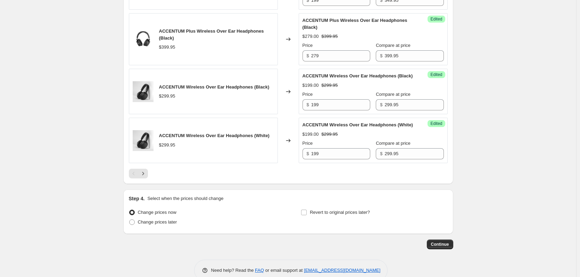
scroll to position [1151, 0]
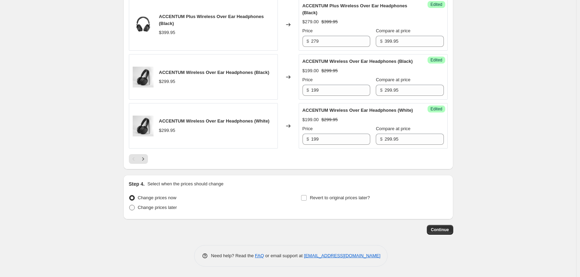
click at [161, 208] on span "Change prices later" at bounding box center [157, 207] width 39 height 5
click at [134, 207] on span at bounding box center [132, 208] width 6 height 6
click at [130, 205] on input "Change prices later" at bounding box center [129, 205] width 0 height 0
radio input "true"
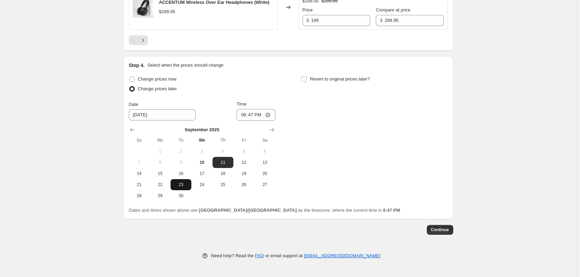
scroll to position [1270, 0]
click at [205, 161] on span "10" at bounding box center [201, 163] width 15 height 6
type input "[DATE]"
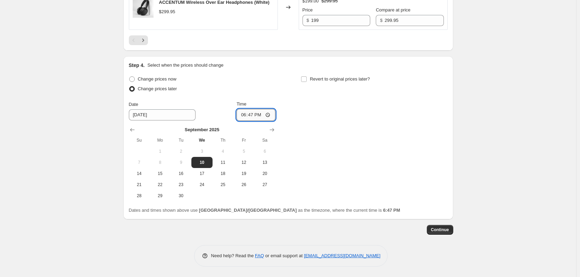
click at [243, 116] on input "18:47" at bounding box center [256, 115] width 39 height 12
type input "22:15"
click at [364, 123] on div "Change prices now Change prices later Date [DATE] Time 22:[DATE] Mo Tu We Th Fr…" at bounding box center [288, 137] width 319 height 127
click at [309, 80] on label "Revert to original prices later?" at bounding box center [335, 79] width 69 height 10
click at [307, 80] on input "Revert to original prices later?" at bounding box center [304, 79] width 6 height 6
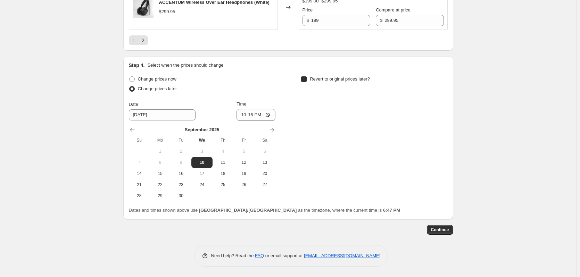
checkbox input "true"
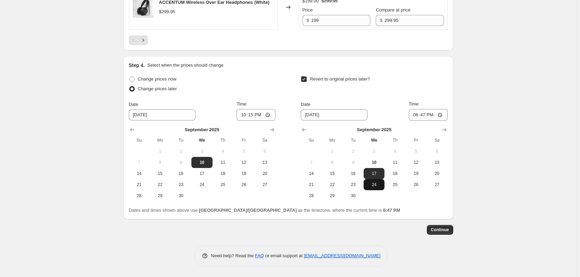
click at [382, 186] on span "24" at bounding box center [374, 185] width 15 height 6
type input "[DATE]"
click at [418, 114] on input "18:47" at bounding box center [428, 115] width 39 height 12
type input "22:00"
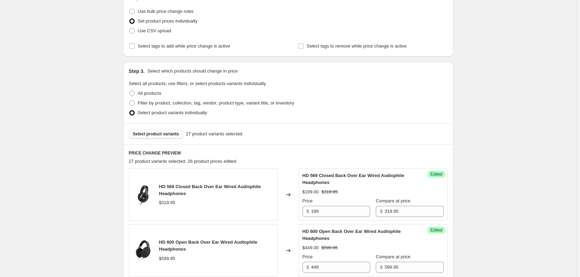
scroll to position [139, 0]
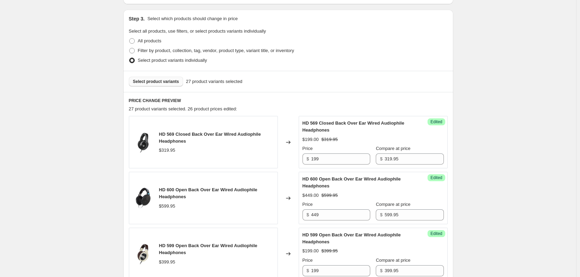
click at [155, 84] on span "Select product variants" at bounding box center [156, 82] width 46 height 6
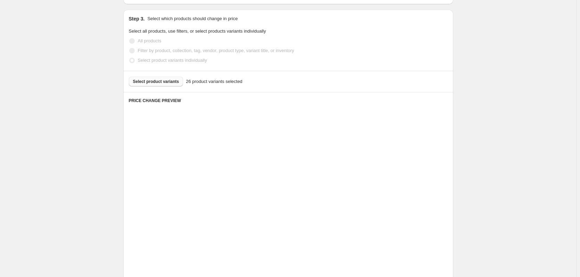
click at [169, 83] on div "Select product variants 26 product variants selected" at bounding box center [288, 82] width 319 height 10
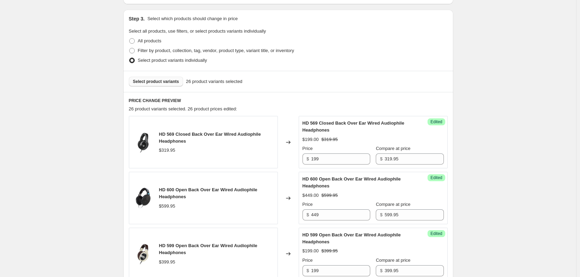
click at [167, 83] on span "Select product variants" at bounding box center [156, 82] width 46 height 6
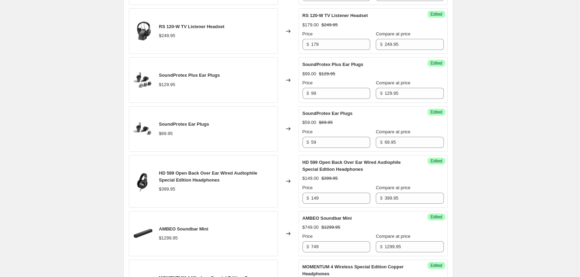
scroll to position [818, 0]
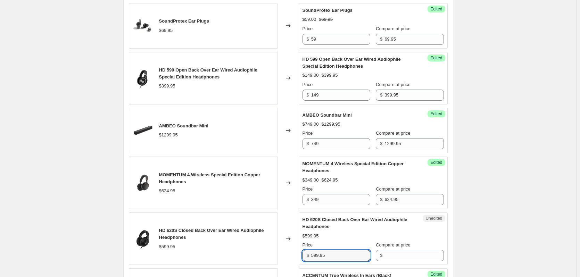
click at [310, 256] on div "$ 599.95" at bounding box center [337, 255] width 68 height 11
type input "599.95"
click at [385, 255] on input "Compare at price" at bounding box center [414, 255] width 59 height 11
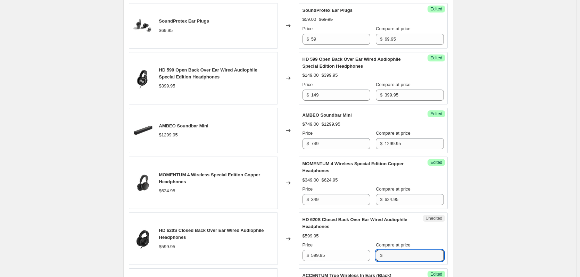
paste input "599.95"
type input "599.95"
click at [348, 256] on input "599.95" at bounding box center [340, 255] width 59 height 11
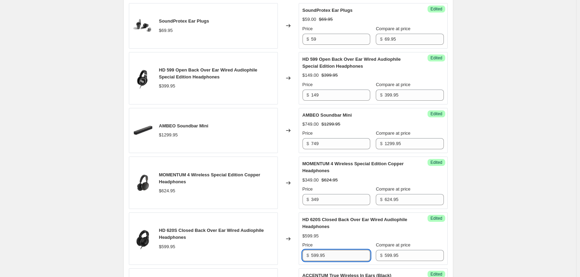
drag, startPoint x: 348, startPoint y: 256, endPoint x: 339, endPoint y: 258, distance: 9.3
click at [346, 257] on input "599.95" at bounding box center [340, 255] width 59 height 11
type input "449"
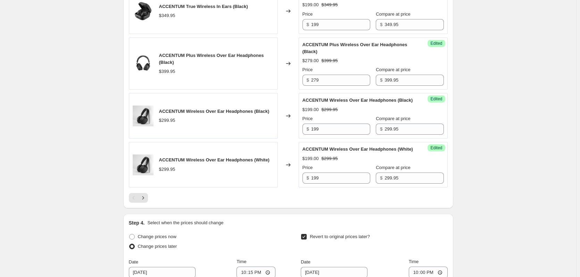
scroll to position [1270, 0]
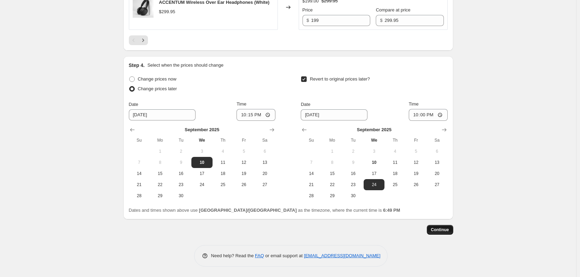
click at [442, 235] on button "Continue" at bounding box center [440, 230] width 26 height 10
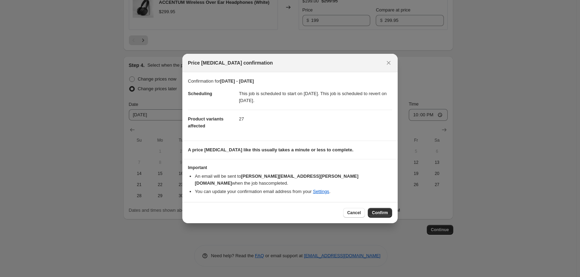
click at [375, 212] on span "Confirm" at bounding box center [380, 213] width 16 height 6
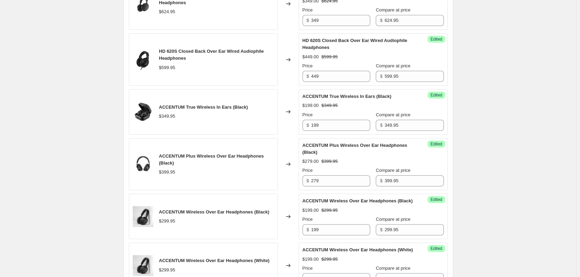
scroll to position [887, 0]
